Goal: Transaction & Acquisition: Subscribe to service/newsletter

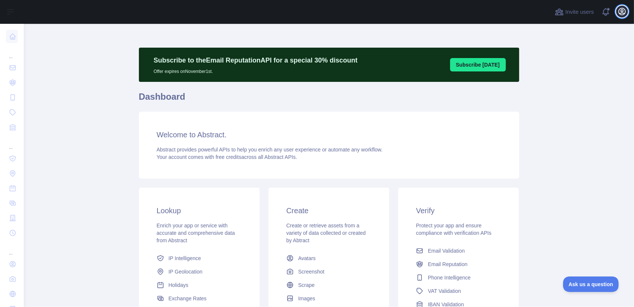
click at [622, 14] on icon "button" at bounding box center [622, 11] width 9 height 9
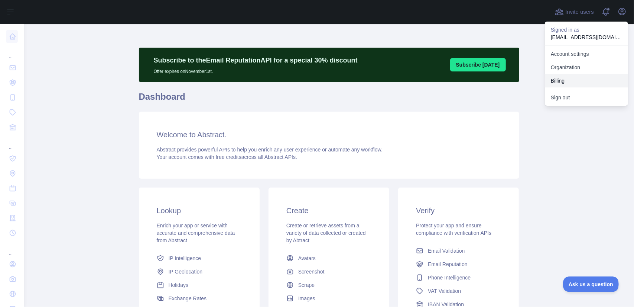
click at [560, 80] on button "Billing" at bounding box center [586, 80] width 83 height 13
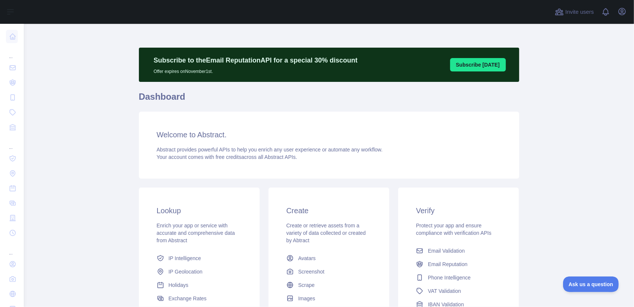
scroll to position [97, 0]
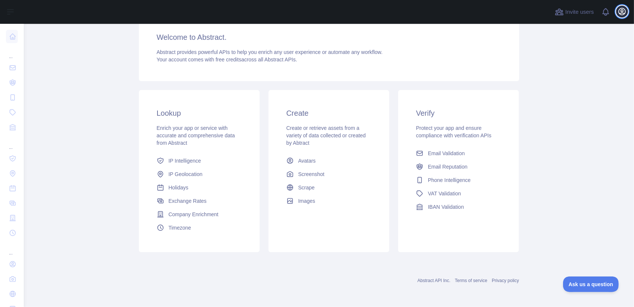
click at [620, 11] on icon "button" at bounding box center [622, 11] width 9 height 9
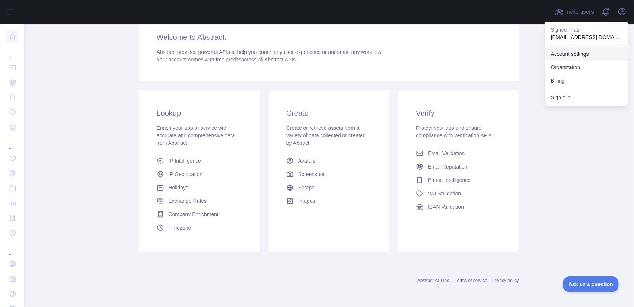
click at [569, 54] on link "Account settings" at bounding box center [586, 53] width 83 height 13
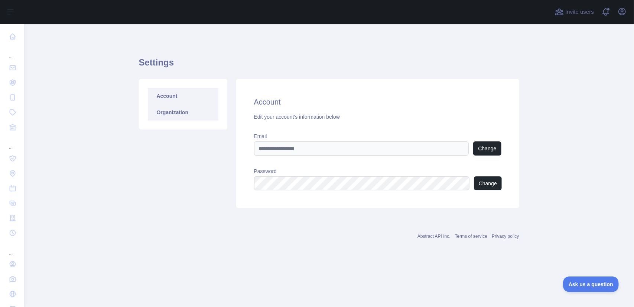
click at [169, 112] on link "Organization" at bounding box center [183, 112] width 71 height 16
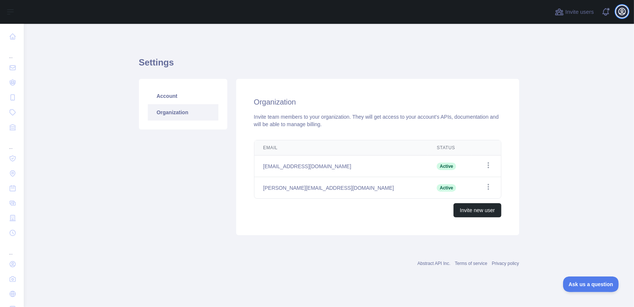
click at [621, 12] on icon "button" at bounding box center [622, 11] width 9 height 9
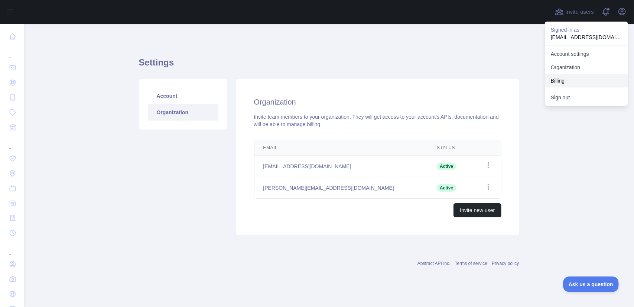
click at [573, 77] on button "Billing" at bounding box center [586, 80] width 83 height 13
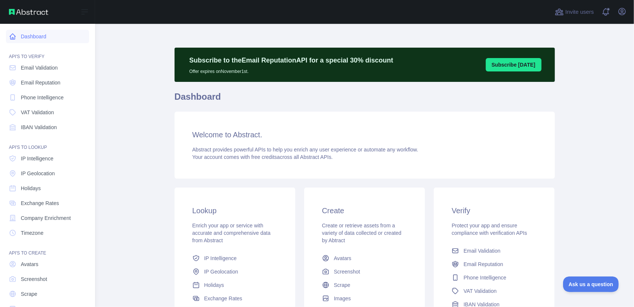
click at [38, 37] on link "Dashboard" at bounding box center [47, 36] width 83 height 13
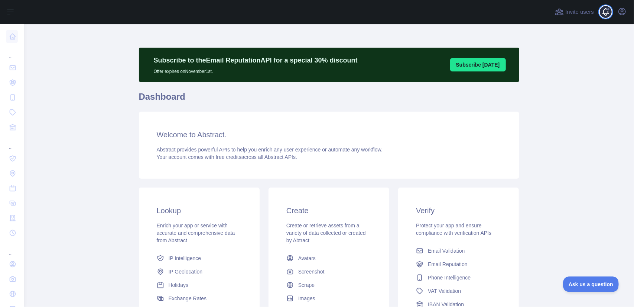
click at [605, 13] on span at bounding box center [609, 12] width 15 height 24
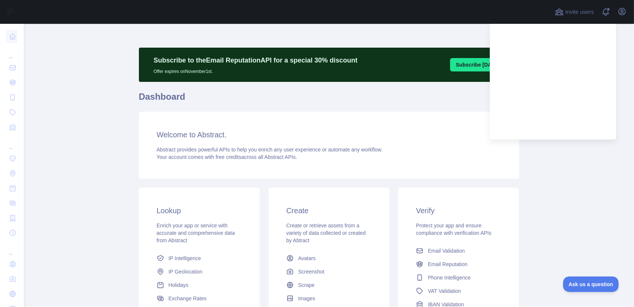
click at [556, 153] on main "Subscribe to the Email Reputation API for a special 30 % discount Offer expires…" at bounding box center [329, 165] width 611 height 283
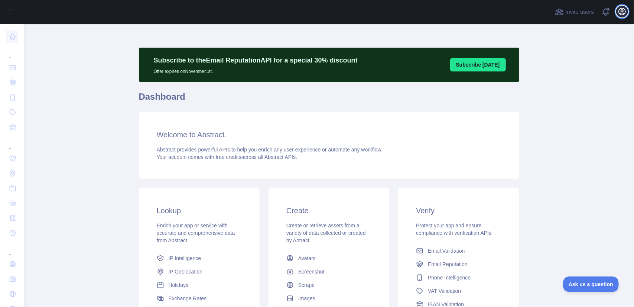
click at [621, 10] on icon "button" at bounding box center [622, 11] width 9 height 9
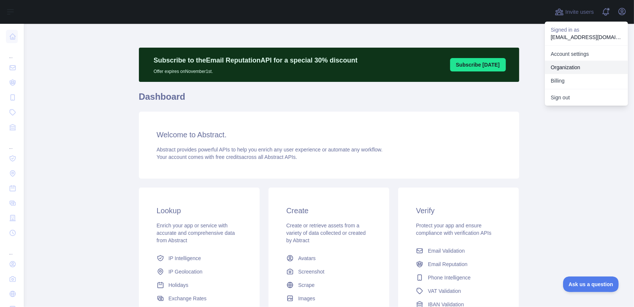
click at [575, 65] on link "Organization" at bounding box center [586, 67] width 83 height 13
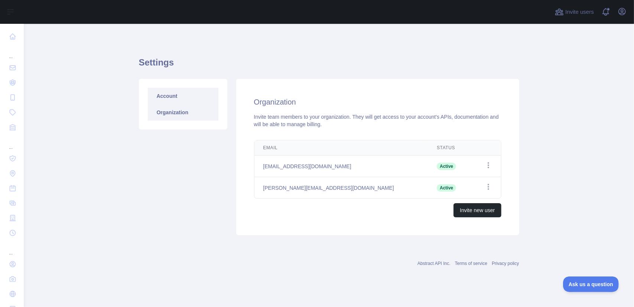
click at [178, 98] on link "Account" at bounding box center [183, 96] width 71 height 16
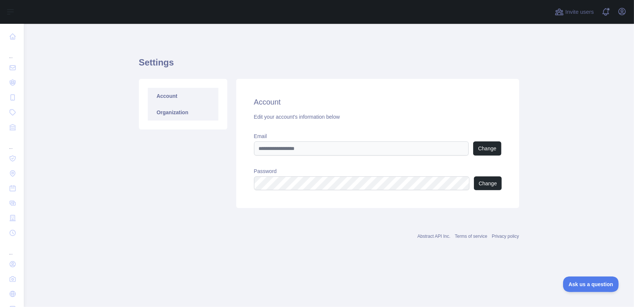
click at [171, 108] on link "Organization" at bounding box center [183, 112] width 71 height 16
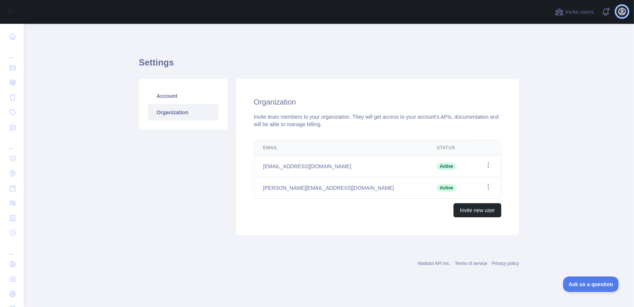
click at [627, 12] on button "Open user menu" at bounding box center [623, 12] width 12 height 12
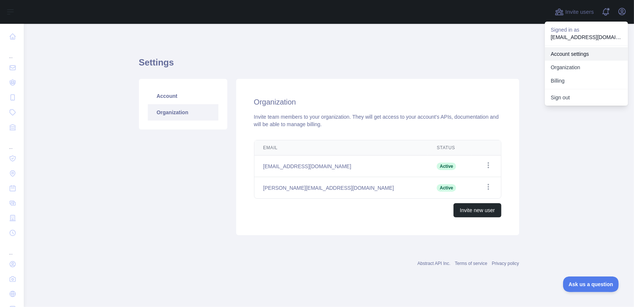
click at [556, 53] on link "Account settings" at bounding box center [586, 53] width 83 height 13
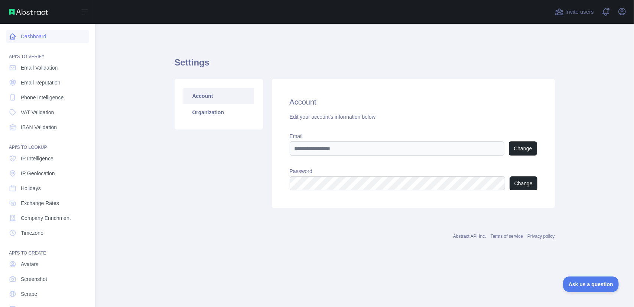
click at [28, 37] on link "Dashboard" at bounding box center [47, 36] width 83 height 13
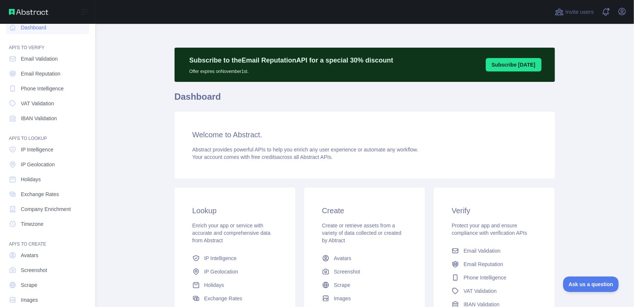
scroll to position [20, 0]
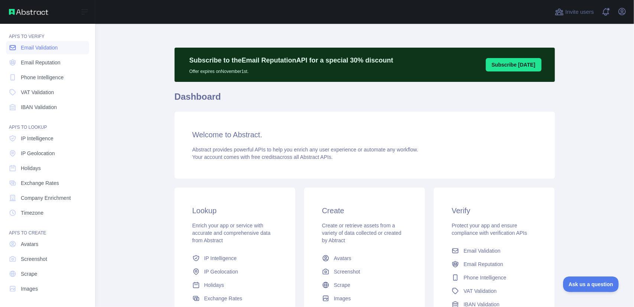
click at [36, 48] on span "Email Validation" at bounding box center [39, 47] width 37 height 7
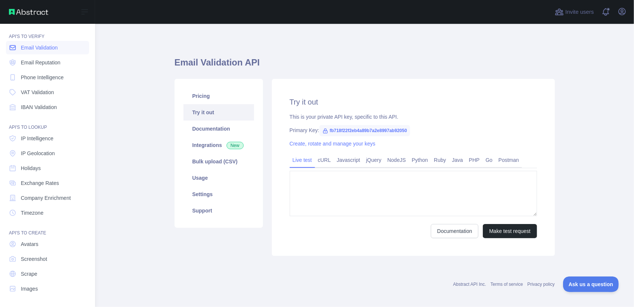
type textarea "**********"
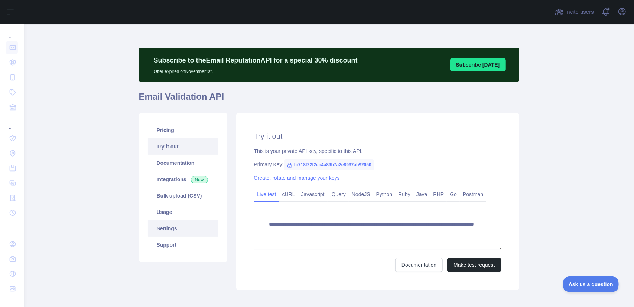
click at [168, 226] on link "Settings" at bounding box center [183, 228] width 71 height 16
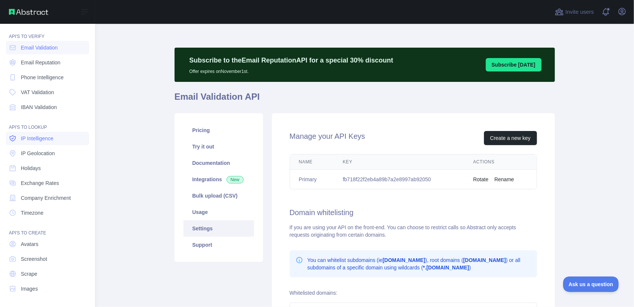
click at [35, 139] on span "IP Intelligence" at bounding box center [37, 138] width 33 height 7
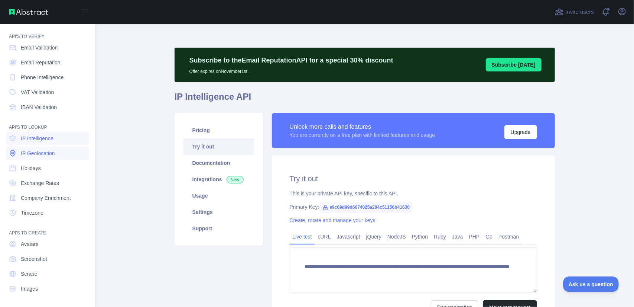
click at [33, 148] on link "IP Geolocation" at bounding box center [47, 152] width 83 height 13
click at [33, 137] on span "IP Intelligence" at bounding box center [37, 138] width 33 height 7
click at [44, 42] on link "Email Validation" at bounding box center [47, 47] width 83 height 13
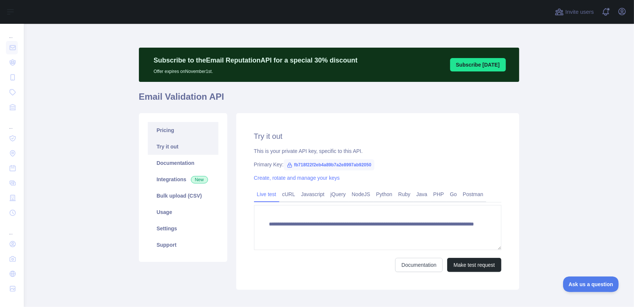
click at [161, 129] on link "Pricing" at bounding box center [183, 130] width 71 height 16
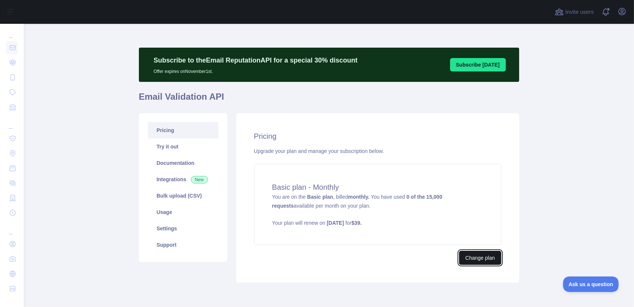
click at [476, 256] on button "Change plan" at bounding box center [480, 257] width 42 height 14
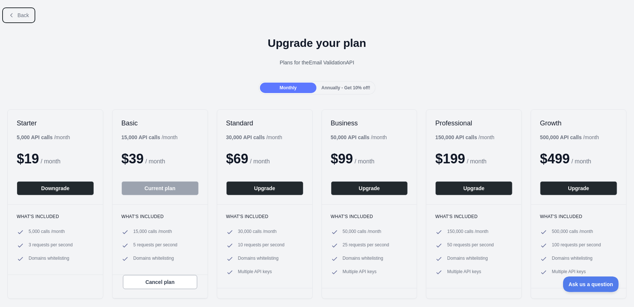
click at [25, 17] on span "Back" at bounding box center [23, 15] width 12 height 6
